Goal: Navigation & Orientation: Find specific page/section

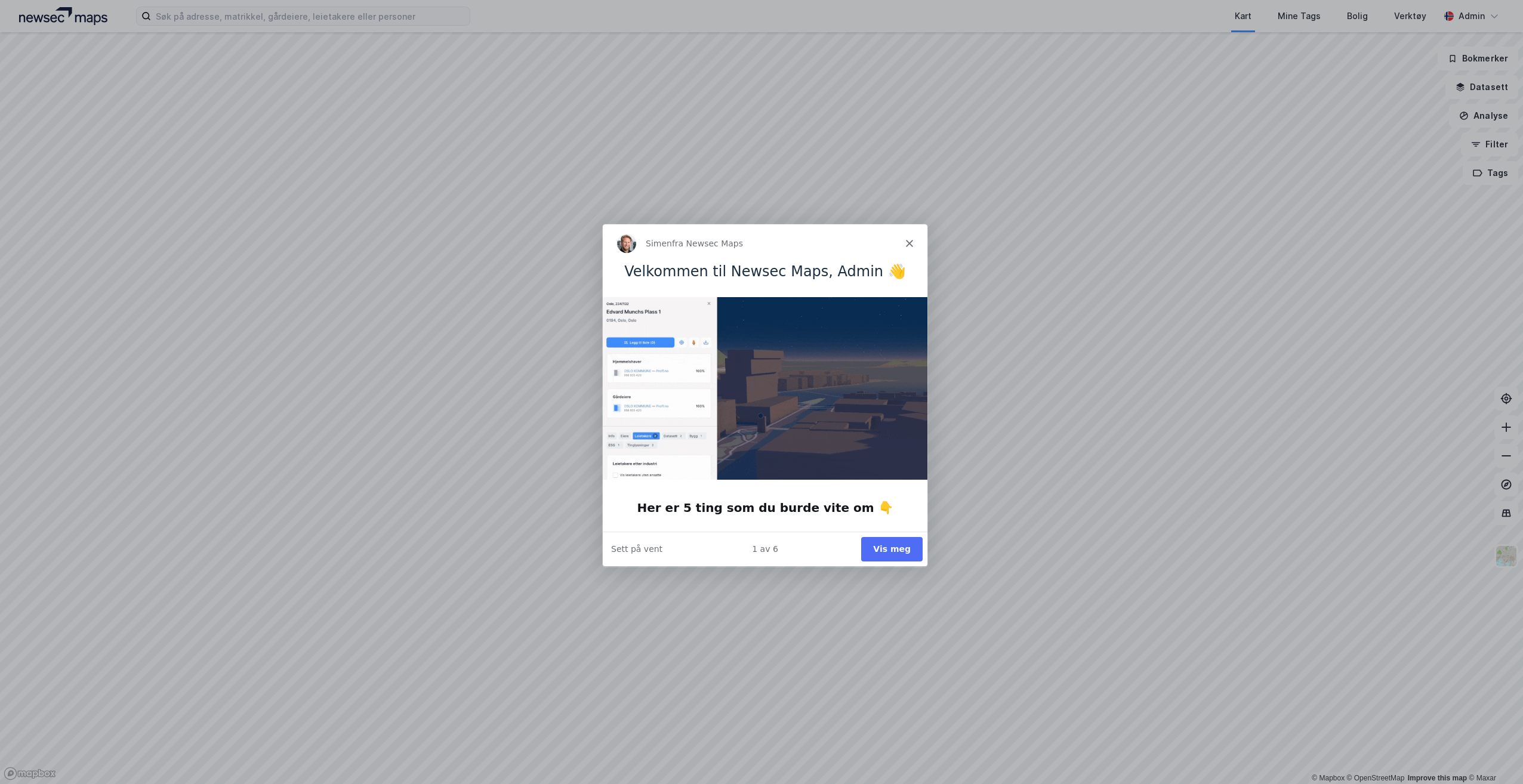
click at [912, 242] on icon "Lukk" at bounding box center [909, 243] width 7 height 7
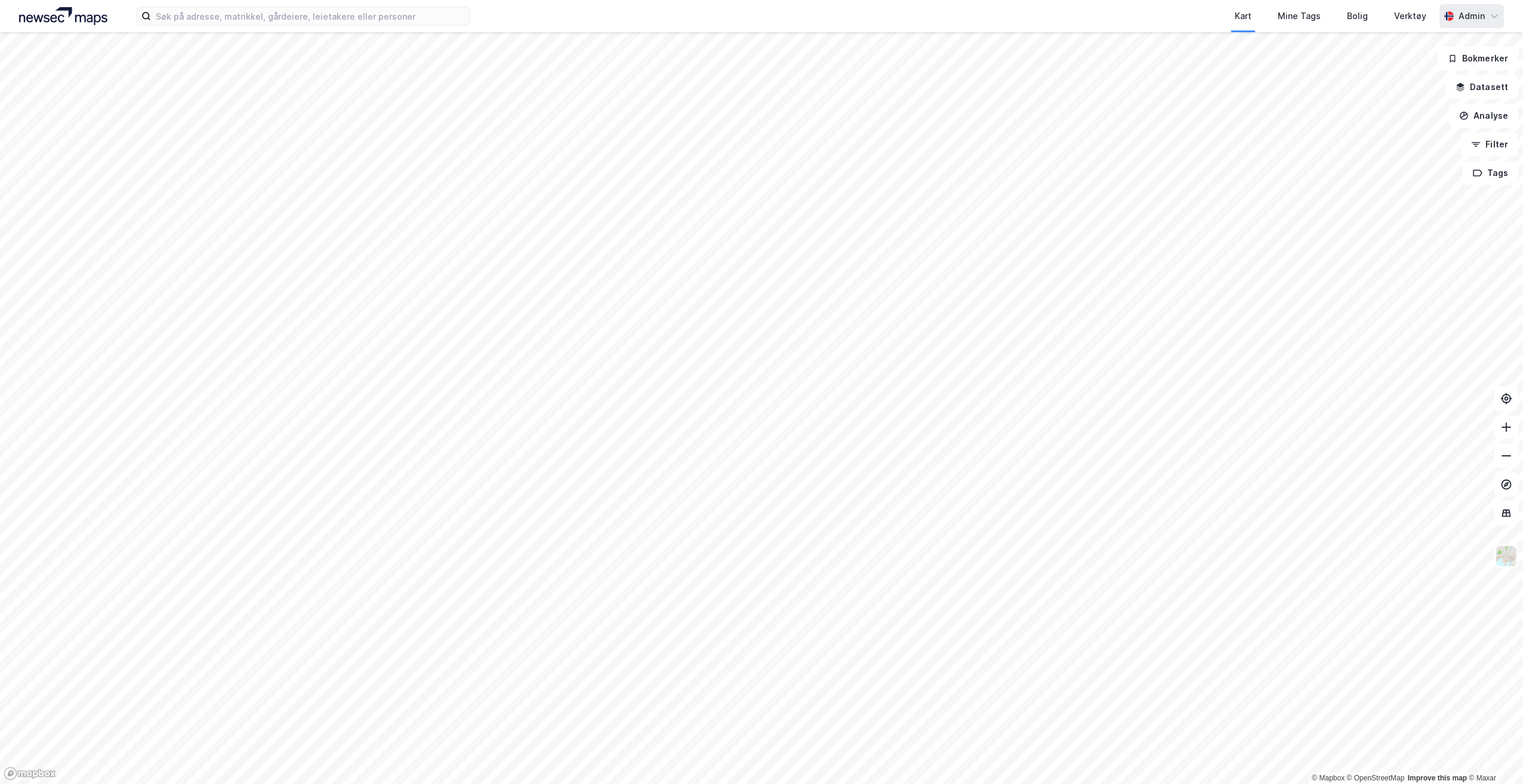
click at [1464, 20] on div "Admin" at bounding box center [1472, 16] width 26 height 14
click at [1422, 101] on div "Logg ut" at bounding box center [1427, 102] width 155 height 28
